Goal: Information Seeking & Learning: Learn about a topic

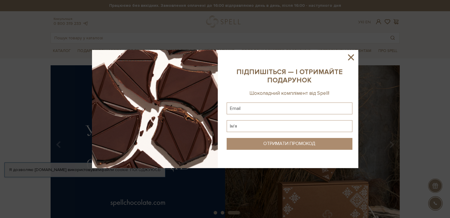
click at [352, 58] on icon at bounding box center [351, 57] width 10 height 10
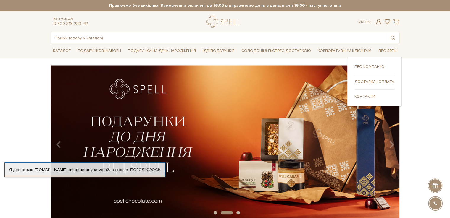
click at [376, 65] on link "Про компанію" at bounding box center [374, 66] width 40 height 5
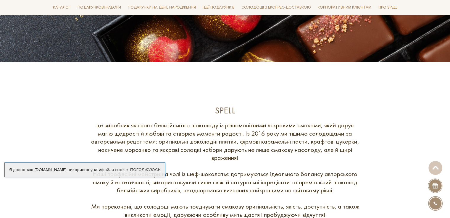
scroll to position [177, 0]
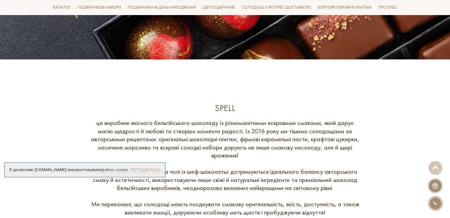
click at [142, 170] on link "Погоджуюсь" at bounding box center [145, 169] width 30 height 5
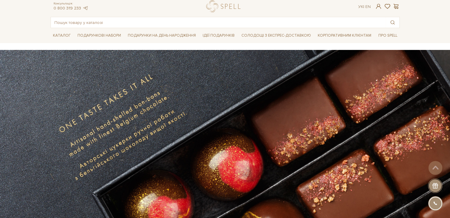
scroll to position [0, 0]
